Goal: Task Accomplishment & Management: Use online tool/utility

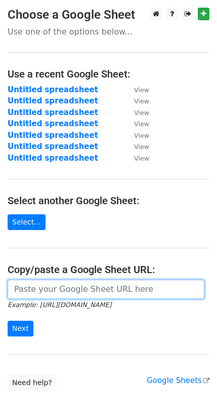
click at [30, 279] on input "url" at bounding box center [106, 288] width 197 height 19
paste input "[URL][DOMAIN_NAME]"
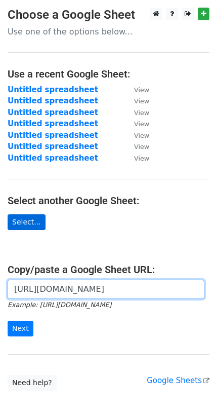
scroll to position [0, 115]
type input "[URL][DOMAIN_NAME]"
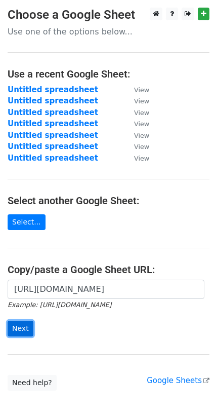
click at [18, 320] on input "Next" at bounding box center [21, 328] width 26 height 16
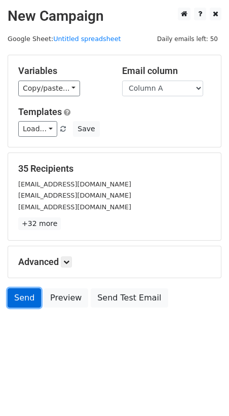
click at [18, 288] on link "Send" at bounding box center [24, 297] width 33 height 19
